Goal: Find specific page/section

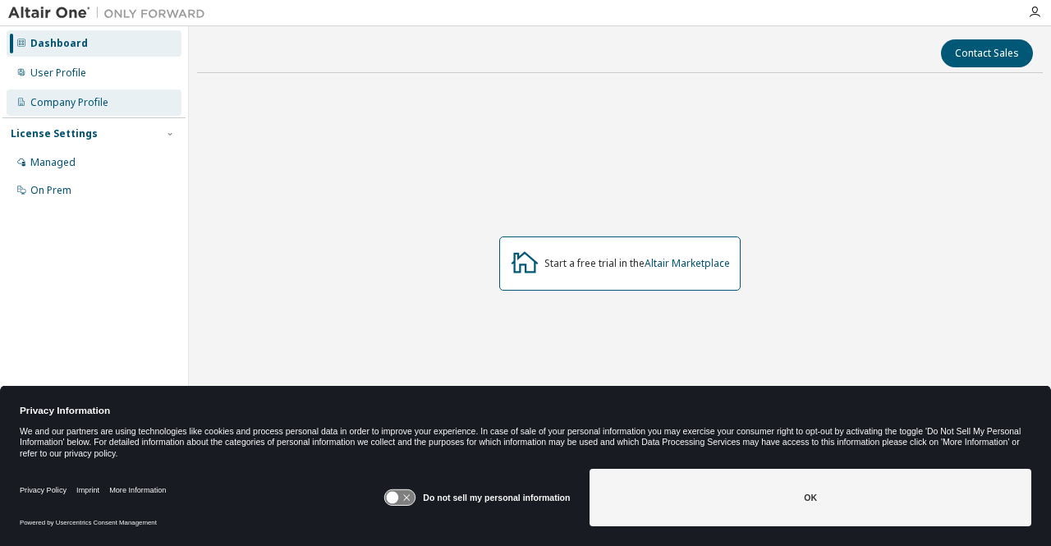
click at [62, 104] on div "Company Profile" at bounding box center [69, 102] width 78 height 13
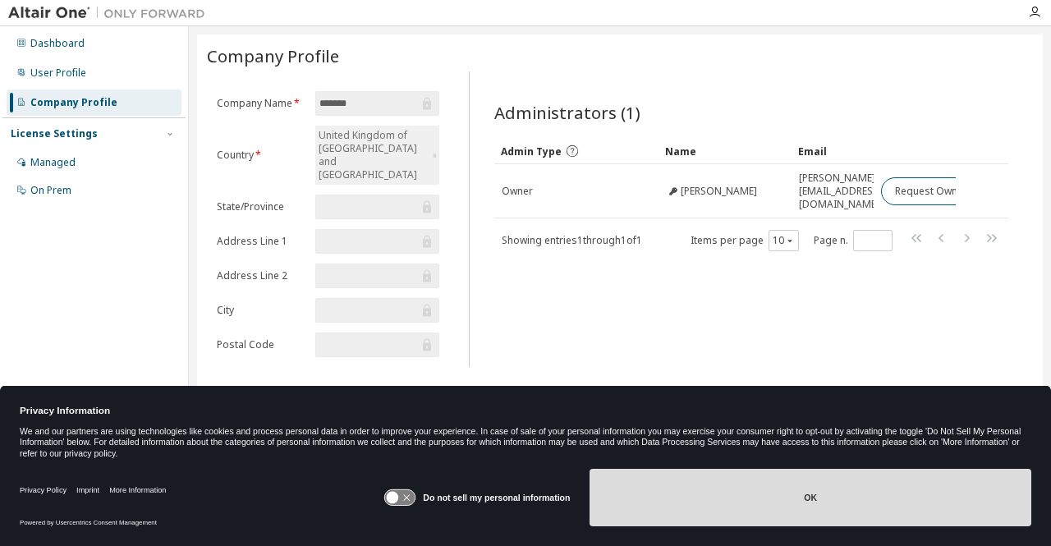
click at [780, 504] on button "OK" at bounding box center [811, 497] width 442 height 57
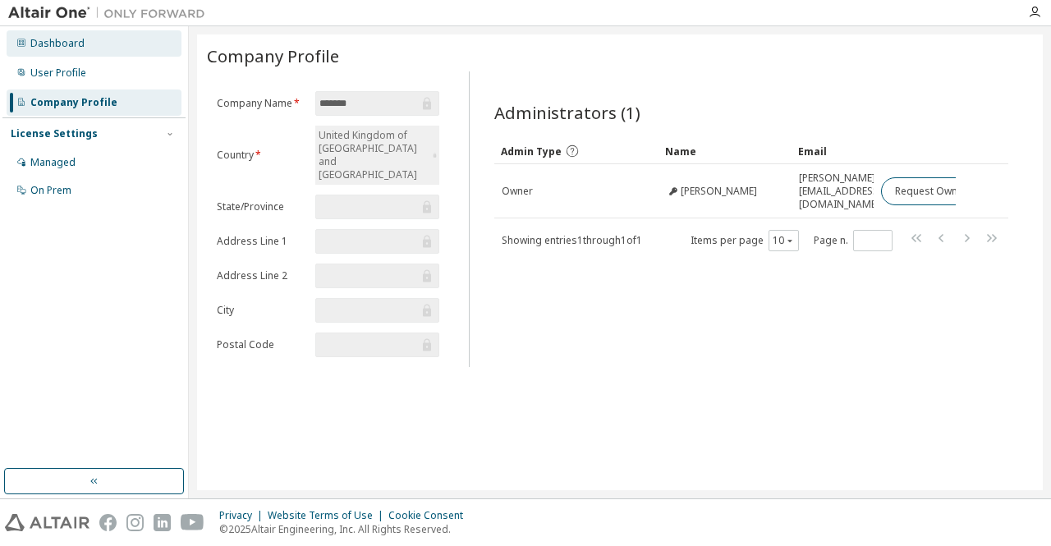
click at [37, 40] on div "Dashboard" at bounding box center [57, 43] width 54 height 13
